Goal: Information Seeking & Learning: Understand process/instructions

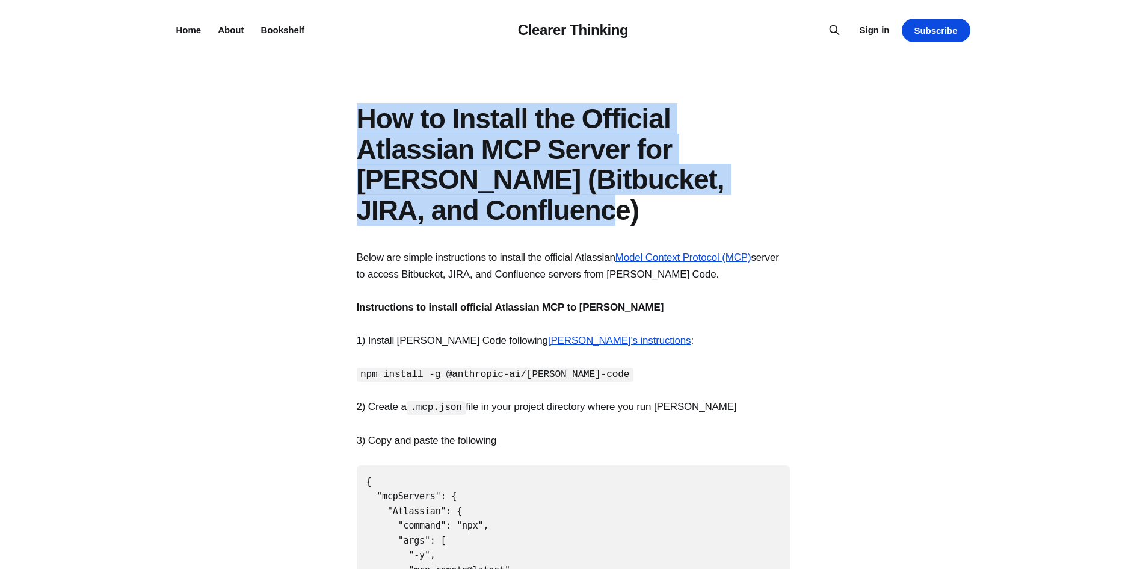
drag, startPoint x: 359, startPoint y: 119, endPoint x: 520, endPoint y: 209, distance: 185.1
click at [520, 209] on h1 "How to Install the Official Atlassian MCP Server for [PERSON_NAME] (Bitbucket, …" at bounding box center [573, 164] width 433 height 122
click at [536, 216] on h1 "How to Install the Official Atlassian MCP Server for [PERSON_NAME] (Bitbucket, …" at bounding box center [573, 164] width 433 height 122
click at [818, 218] on header "How to Install the Official Atlassian MCP Server for [PERSON_NAME] (Bitbucket, …" at bounding box center [573, 164] width 1146 height 122
drag, startPoint x: 521, startPoint y: 215, endPoint x: 335, endPoint y: 129, distance: 205.2
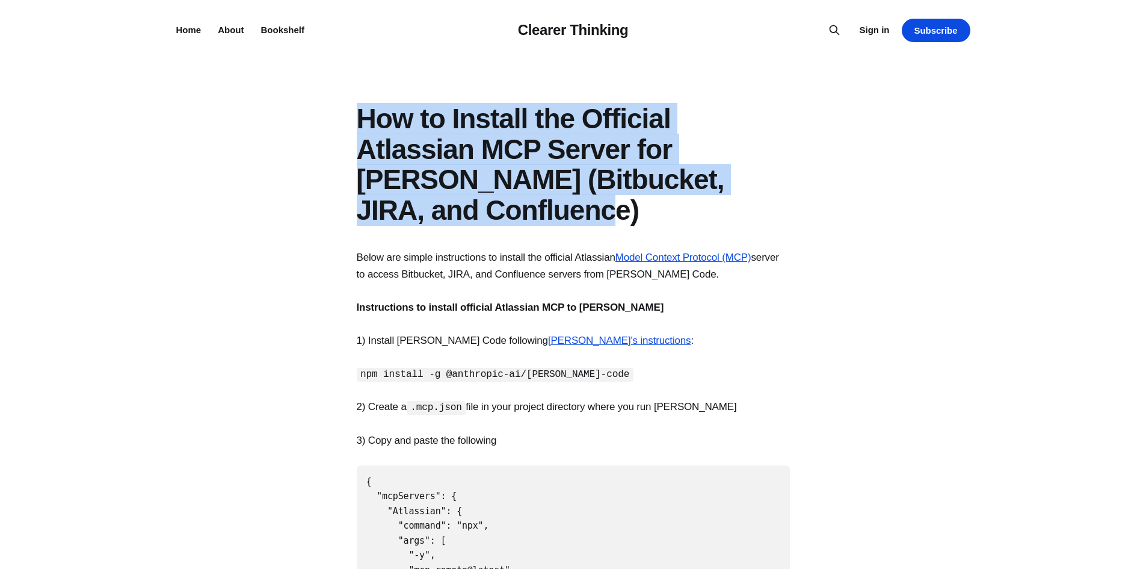
click at [335, 129] on header "How to Install the Official Atlassian MCP Server for [PERSON_NAME] (Bitbucket, …" at bounding box center [573, 164] width 1146 height 122
click at [520, 214] on h1 "How to Install the Official Atlassian MCP Server for [PERSON_NAME] (Bitbucket, …" at bounding box center [573, 164] width 433 height 122
drag, startPoint x: 524, startPoint y: 212, endPoint x: 345, endPoint y: 131, distance: 196.9
click at [345, 131] on header "How to Install the Official Atlassian MCP Server for [PERSON_NAME] (Bitbucket, …" at bounding box center [573, 164] width 1146 height 122
click at [528, 214] on h1 "How to Install the Official Atlassian MCP Server for [PERSON_NAME] (Bitbucket, …" at bounding box center [573, 164] width 433 height 122
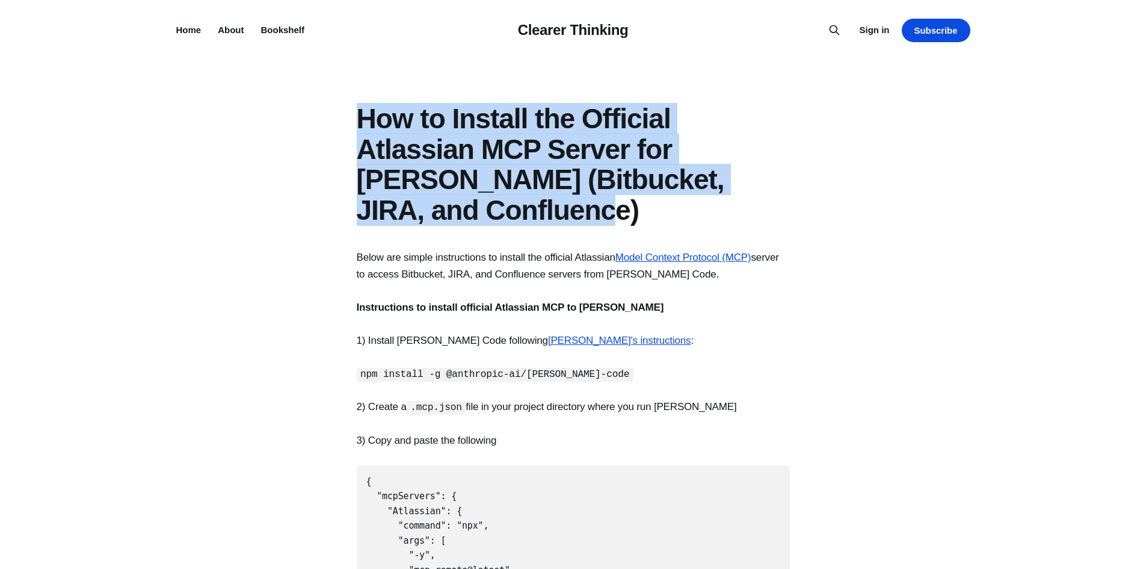
drag, startPoint x: 543, startPoint y: 213, endPoint x: 347, endPoint y: 120, distance: 216.9
click at [347, 120] on header "How to Install the Official Atlassian MCP Server for [PERSON_NAME] (Bitbucket, …" at bounding box center [573, 164] width 1146 height 122
click at [551, 218] on h1 "How to Install the Official Atlassian MCP Server for [PERSON_NAME] (Bitbucket, …" at bounding box center [573, 164] width 433 height 122
click at [555, 214] on h1 "How to Install the Official Atlassian MCP Server for [PERSON_NAME] (Bitbucket, …" at bounding box center [573, 164] width 433 height 122
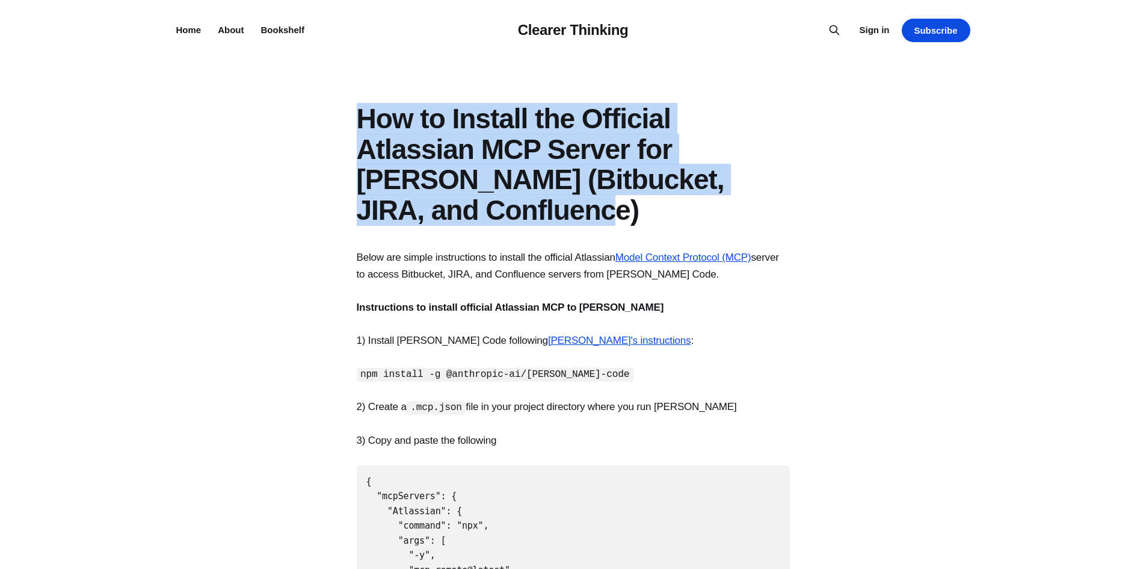
drag, startPoint x: 536, startPoint y: 213, endPoint x: 357, endPoint y: 128, distance: 197.8
click at [357, 128] on h1 "How to Install the Official Atlassian MCP Server for [PERSON_NAME] (Bitbucket, …" at bounding box center [573, 164] width 433 height 122
click at [552, 212] on h1 "How to Install the Official Atlassian MCP Server for [PERSON_NAME] (Bitbucket, …" at bounding box center [573, 164] width 433 height 122
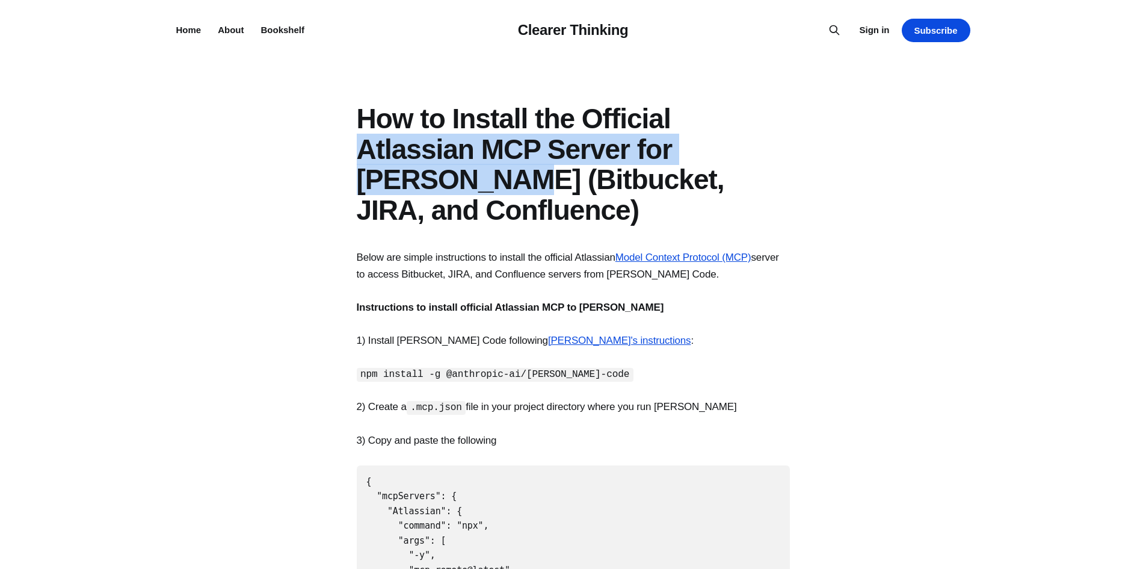
drag, startPoint x: 360, startPoint y: 150, endPoint x: 428, endPoint y: 175, distance: 72.3
click at [428, 175] on h1 "How to Install the Official Atlassian MCP Server for [PERSON_NAME] (Bitbucket, …" at bounding box center [573, 164] width 433 height 122
copy h1 "Atlassian MCP Server for [PERSON_NAME]"
